Goal: Task Accomplishment & Management: Use online tool/utility

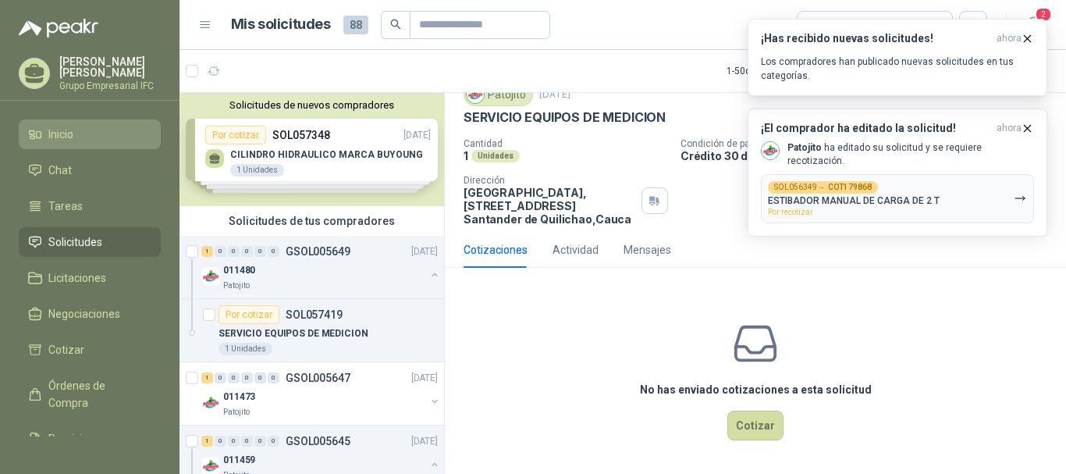
click at [70, 135] on span "Inicio" at bounding box center [60, 134] width 25 height 17
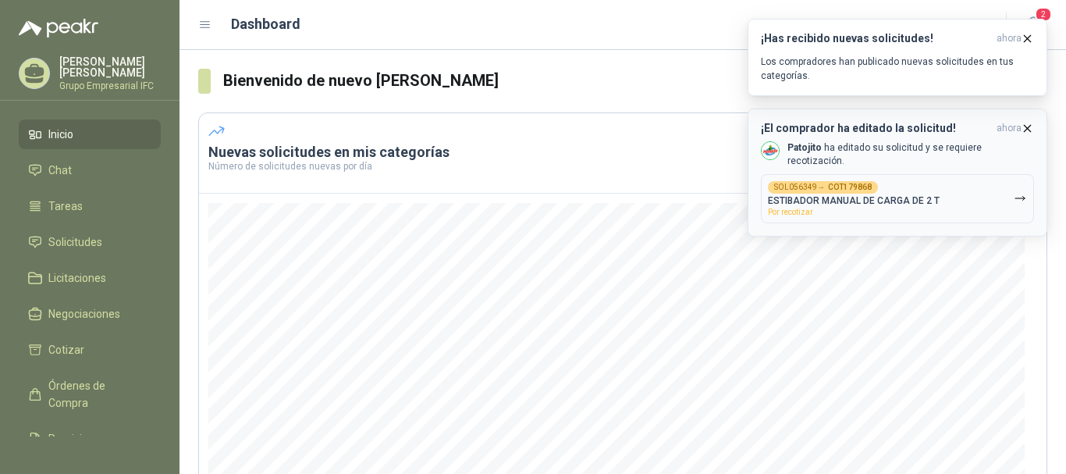
click at [989, 192] on button "SOL056349 → COT179868 ESTIBADOR MANUAL DE CARGA DE 2 T Por recotizar" at bounding box center [897, 198] width 273 height 49
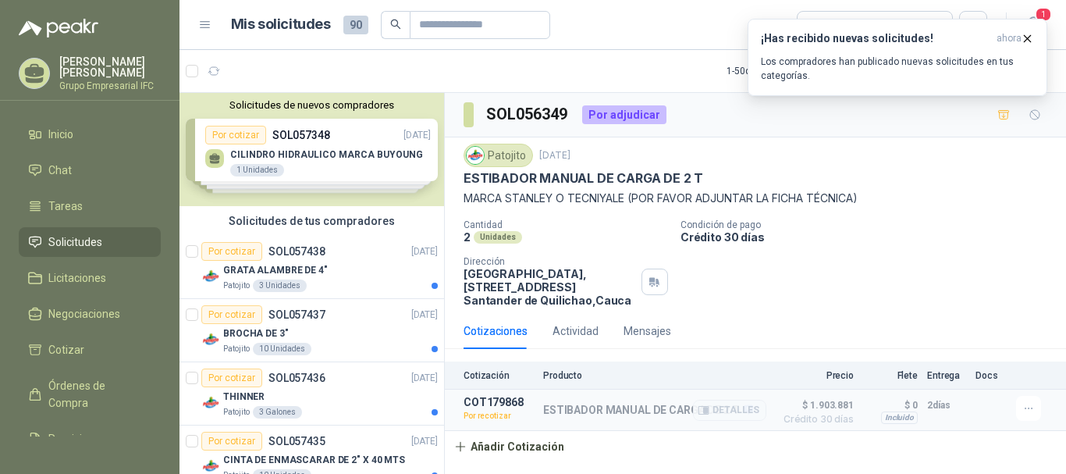
click at [670, 409] on p "ESTIBADOR MANUAL DE CARGA DE 2 T" at bounding box center [648, 410] width 210 height 14
click at [702, 412] on icon "button" at bounding box center [703, 410] width 10 height 8
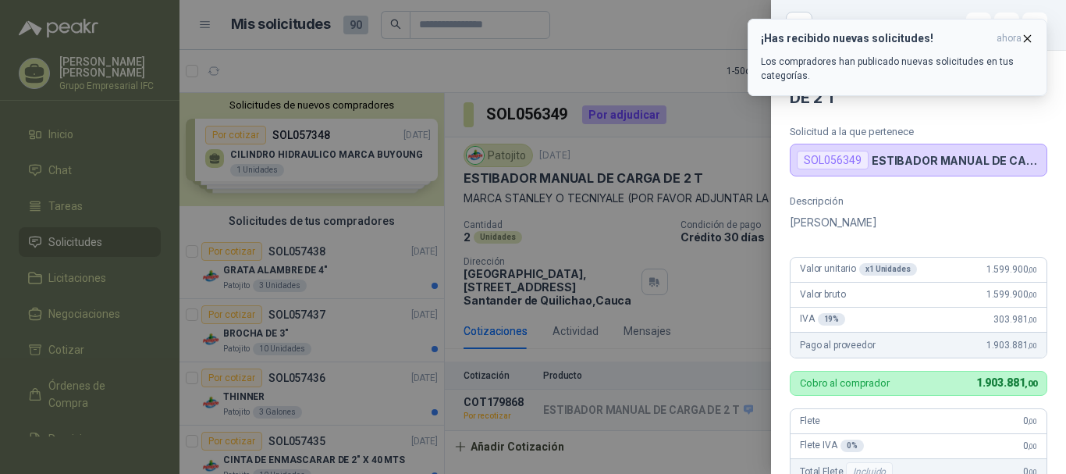
click at [1025, 37] on icon "button" at bounding box center [1027, 38] width 13 height 13
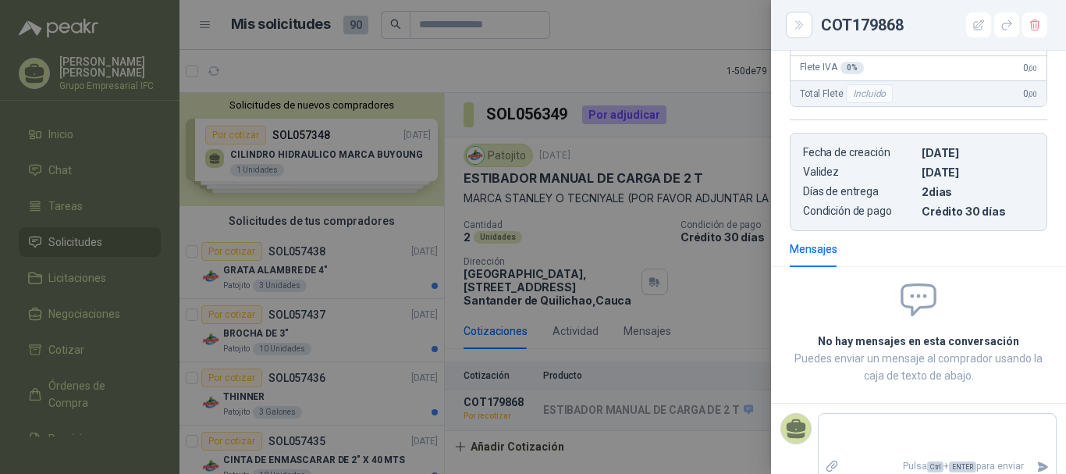
scroll to position [394, 0]
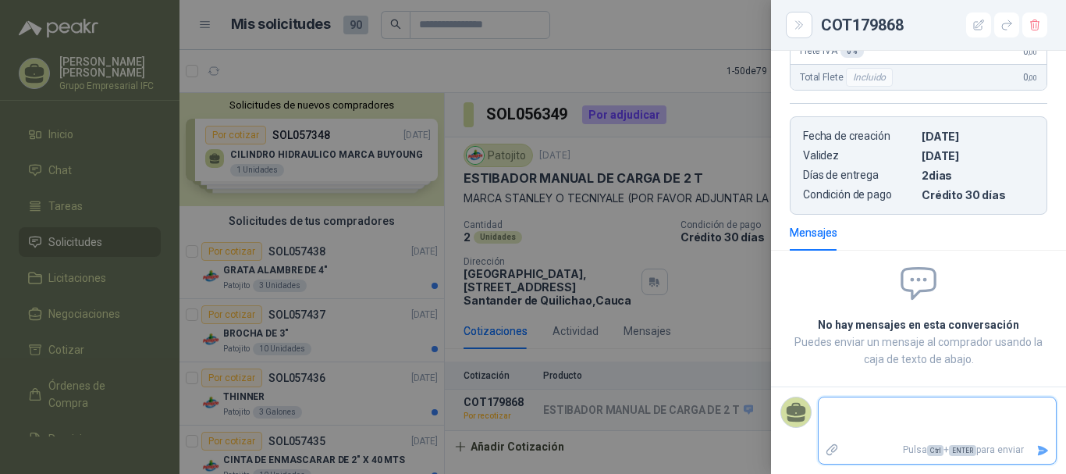
click at [888, 420] on textarea at bounding box center [937, 418] width 237 height 36
click at [706, 285] on div at bounding box center [533, 237] width 1066 height 474
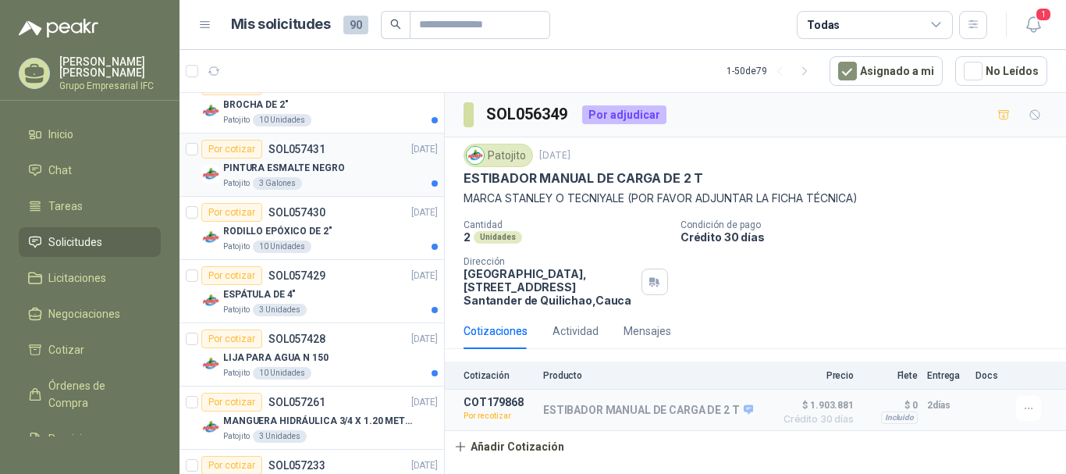
scroll to position [546, 0]
